Goal: Task Accomplishment & Management: Manage account settings

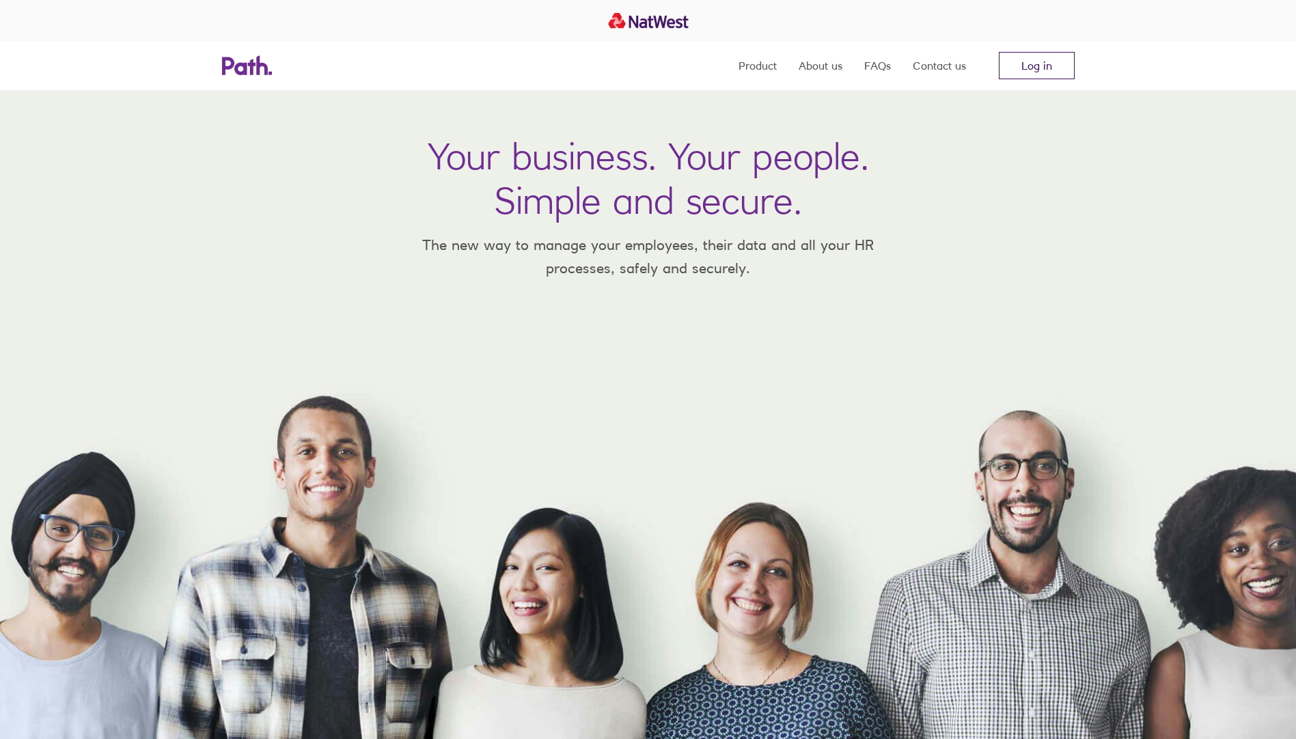
click at [1015, 67] on link "Log in" at bounding box center [1037, 65] width 76 height 27
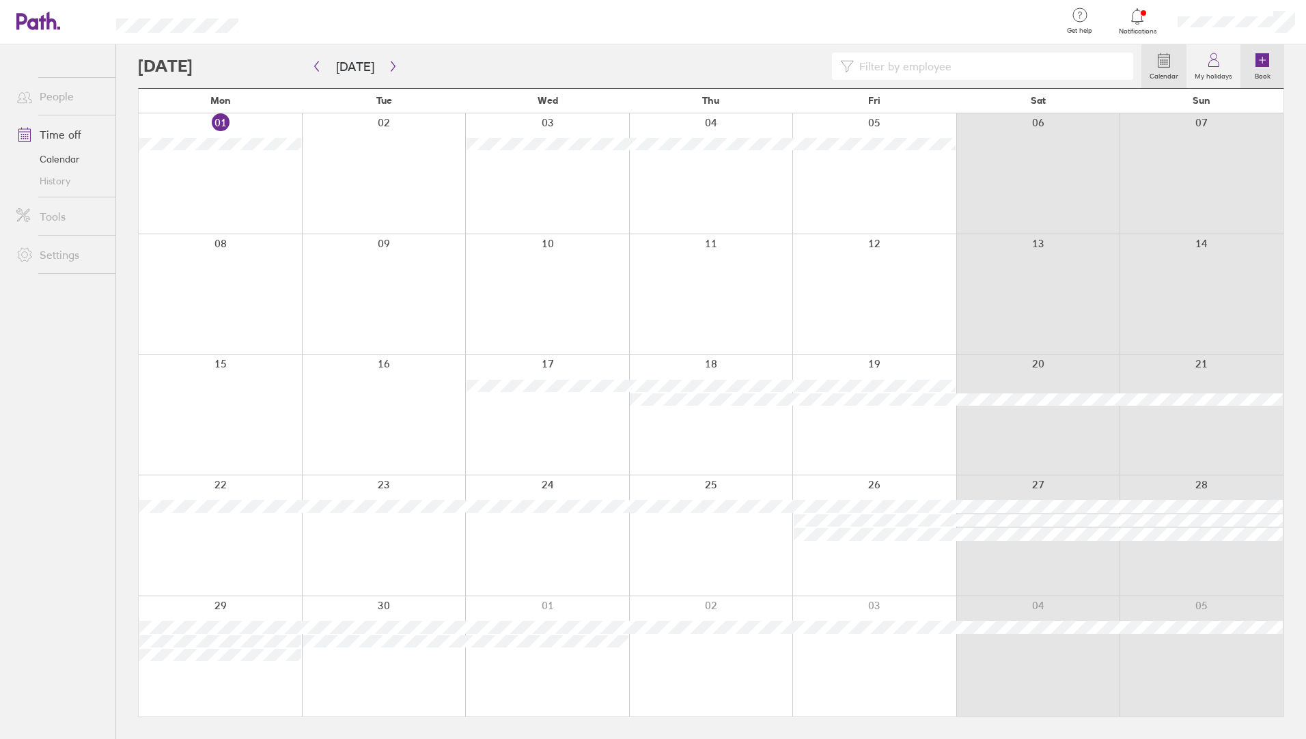
click at [1264, 57] on icon at bounding box center [1263, 60] width 14 height 14
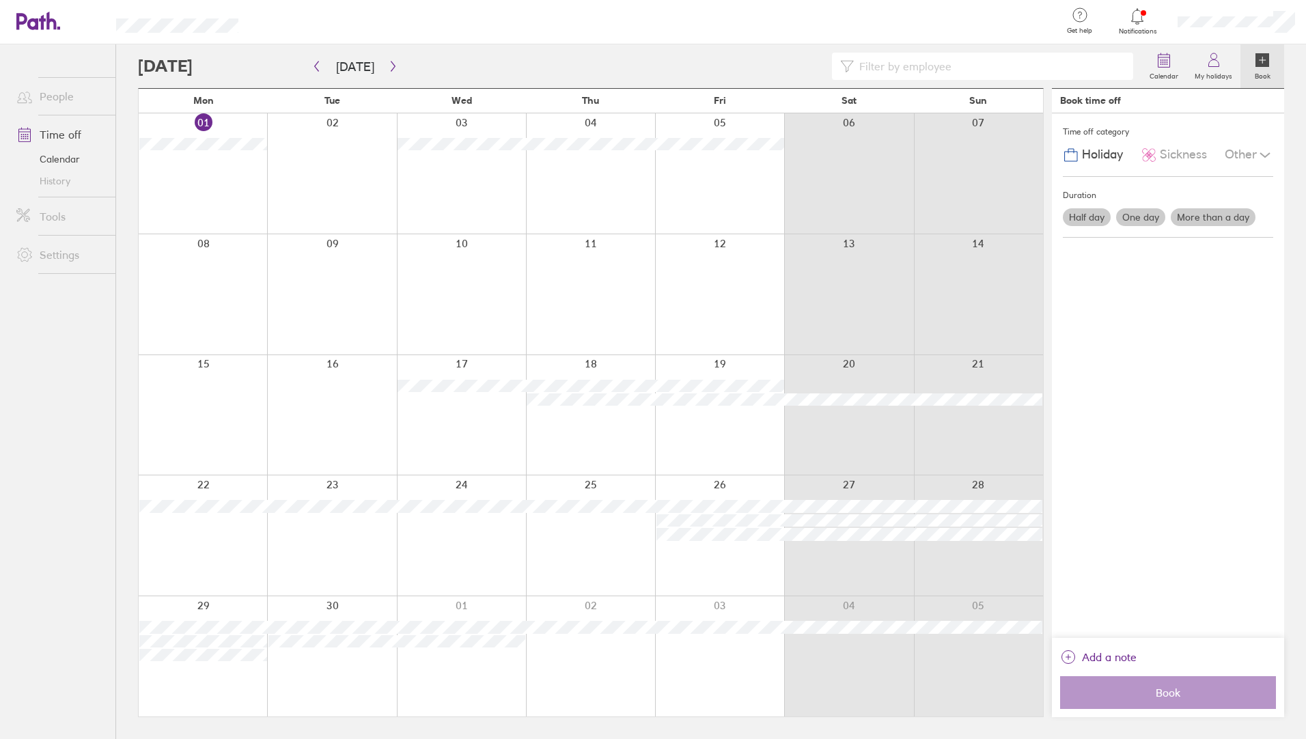
click at [715, 657] on div at bounding box center [719, 656] width 129 height 120
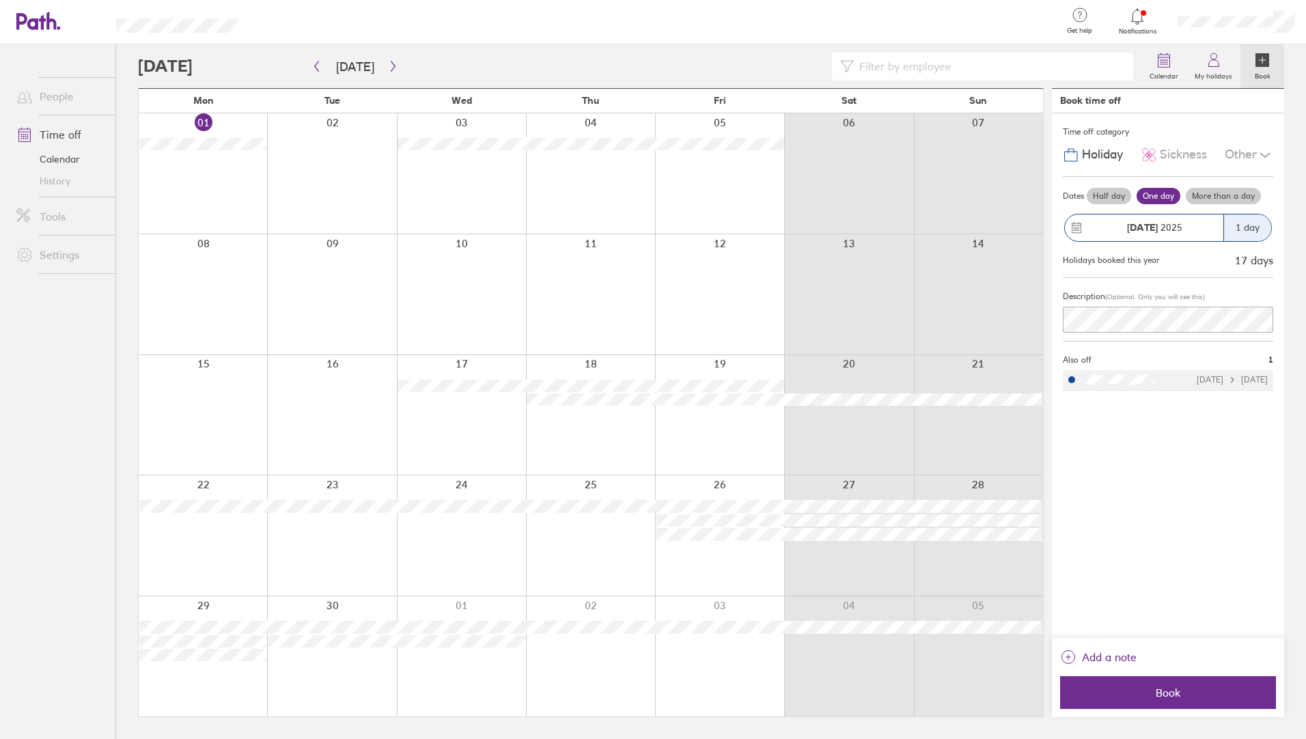
click at [1102, 195] on label "Half day" at bounding box center [1109, 196] width 44 height 16
click at [0, 0] on input "Half day" at bounding box center [0, 0] width 0 height 0
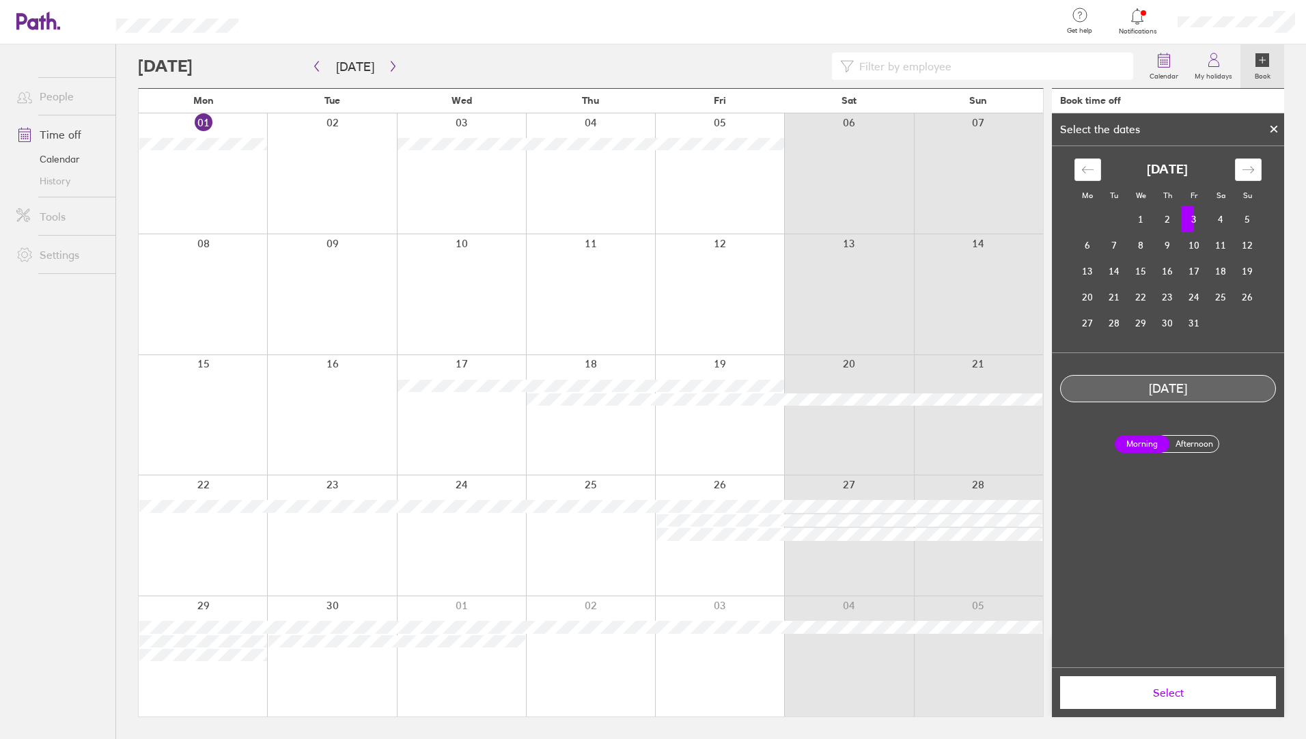
click at [1186, 441] on label "Afternoon" at bounding box center [1194, 444] width 55 height 16
click at [0, 0] on input "Afternoon" at bounding box center [0, 0] width 0 height 0
click at [1198, 694] on span "Select" at bounding box center [1168, 693] width 197 height 12
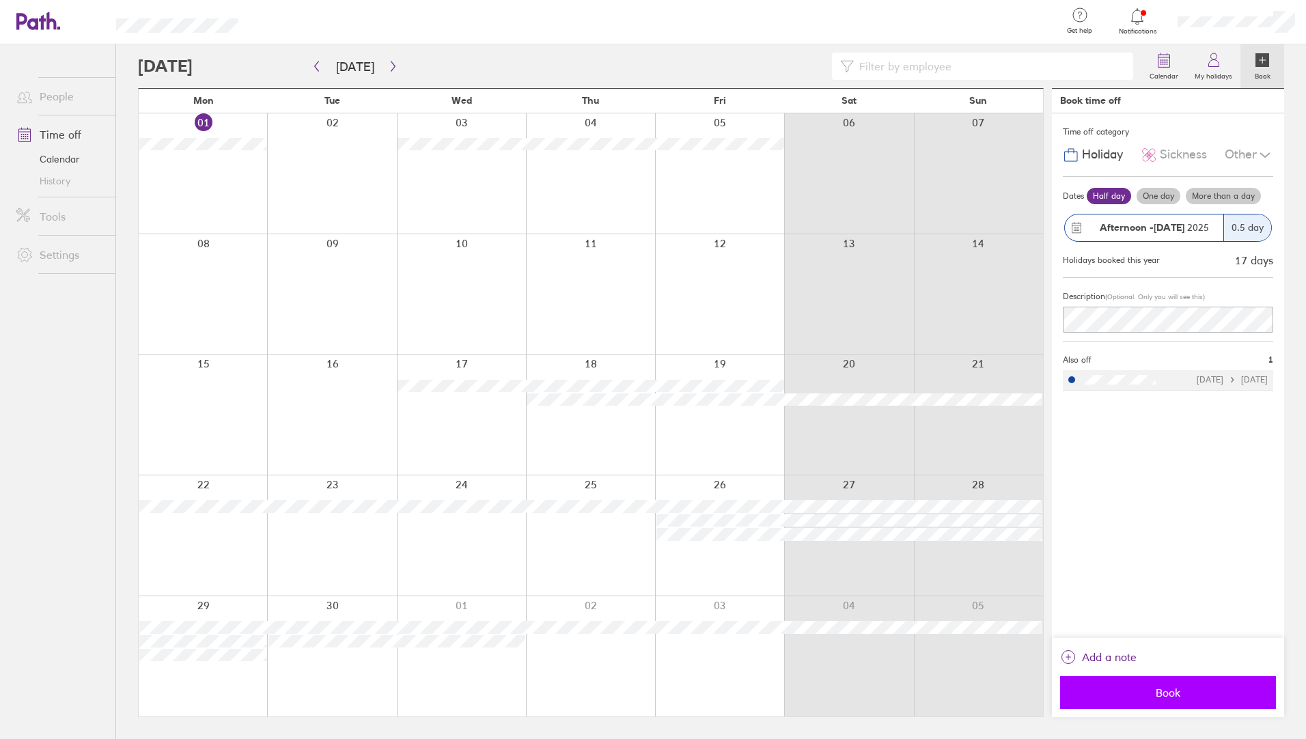
click at [1195, 688] on span "Book" at bounding box center [1168, 693] width 197 height 12
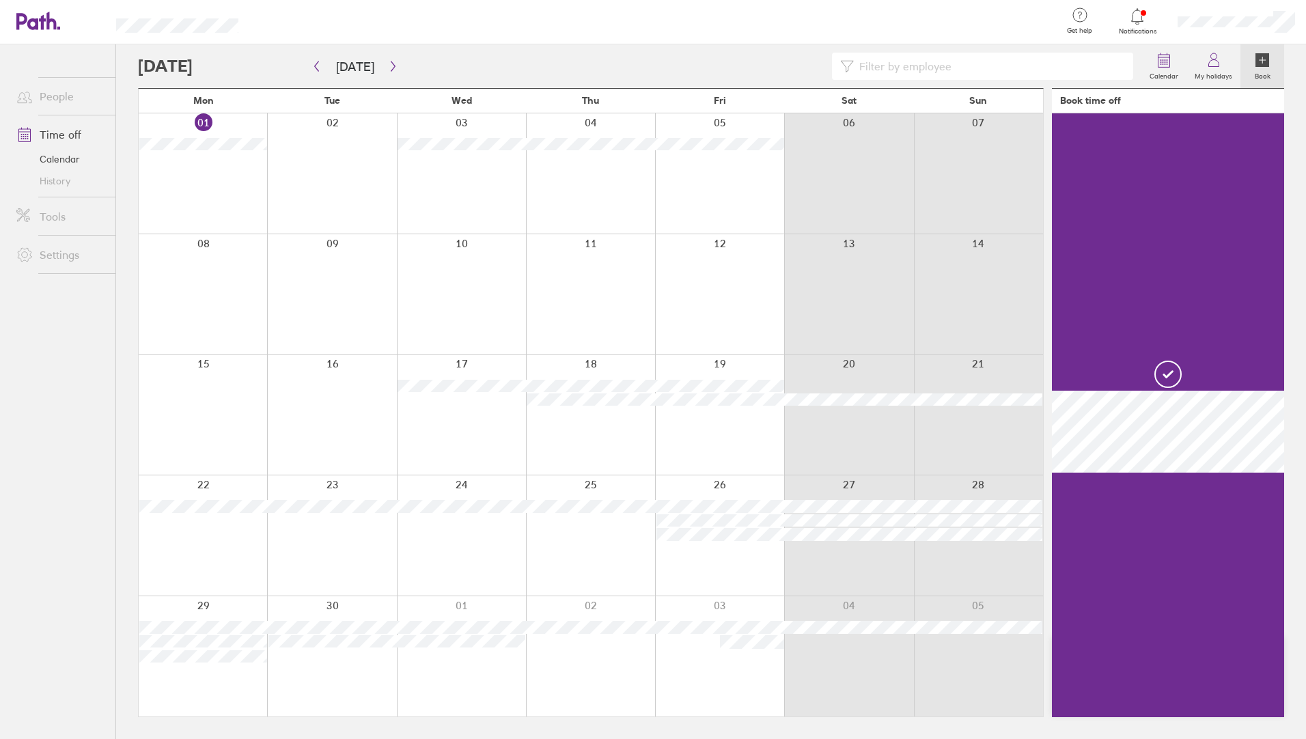
click at [1132, 27] on span "Notifications" at bounding box center [1138, 31] width 44 height 8
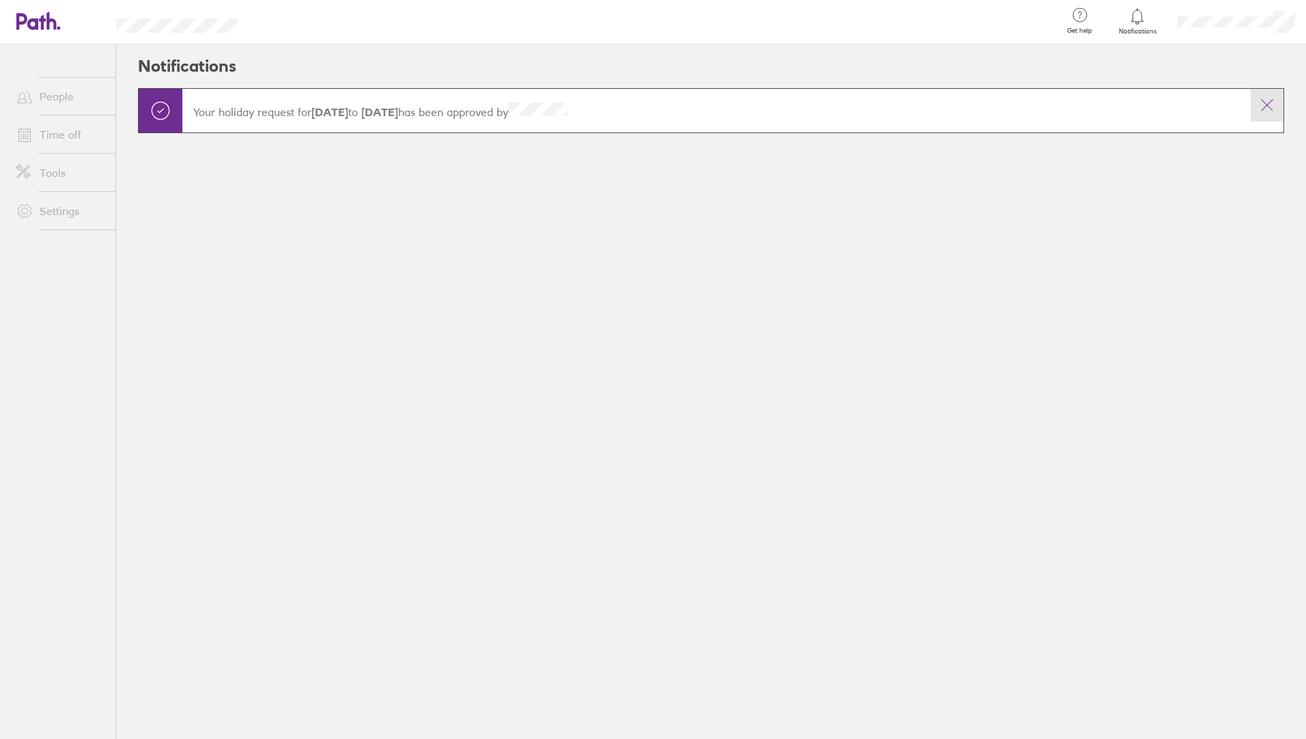
click at [1271, 103] on icon at bounding box center [1267, 105] width 16 height 16
